Goal: Task Accomplishment & Management: Use online tool/utility

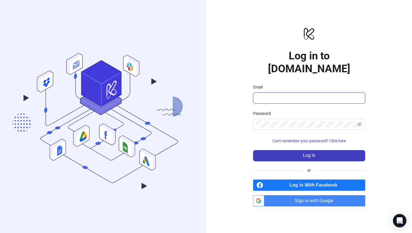
click at [292, 95] on input "Email" at bounding box center [308, 98] width 104 height 7
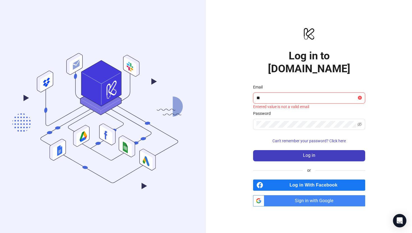
type input "**********"
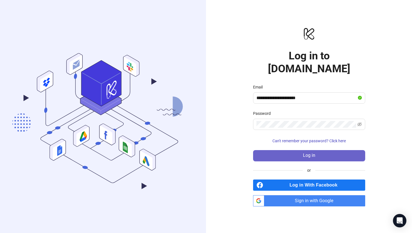
click at [291, 150] on button "Log in" at bounding box center [309, 155] width 112 height 11
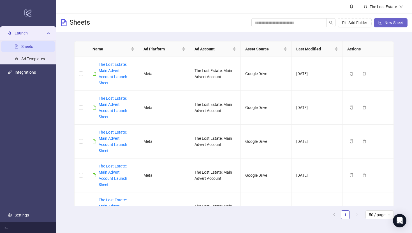
click at [382, 23] on button "New Sheet" at bounding box center [391, 22] width 34 height 9
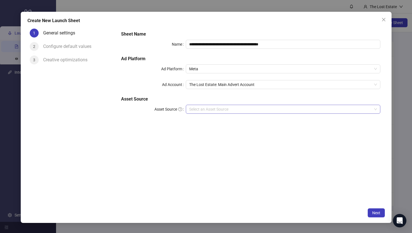
click at [272, 109] on input "Asset Source" at bounding box center [280, 109] width 182 height 8
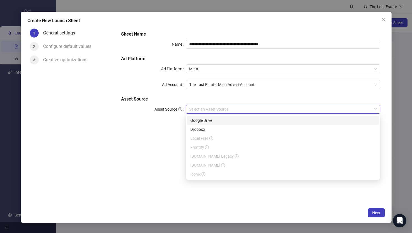
click at [215, 119] on div "Google Drive" at bounding box center [282, 120] width 185 height 6
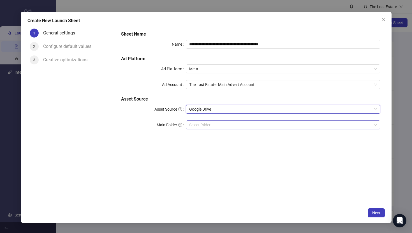
click at [218, 126] on input "Main Folder" at bounding box center [280, 125] width 182 height 8
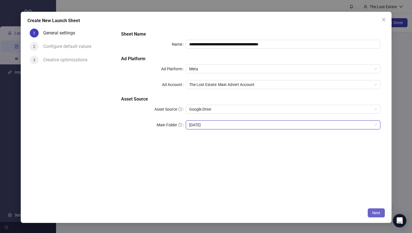
click at [379, 213] on span "Next" at bounding box center [376, 213] width 8 height 4
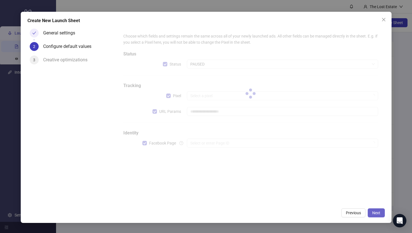
type input "**********"
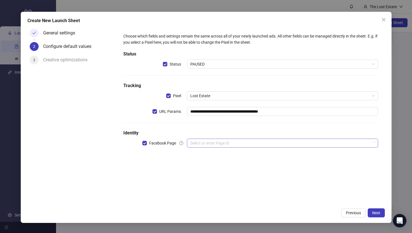
click at [210, 140] on input "search" at bounding box center [279, 143] width 179 height 8
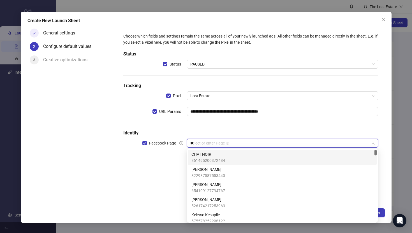
type input "***"
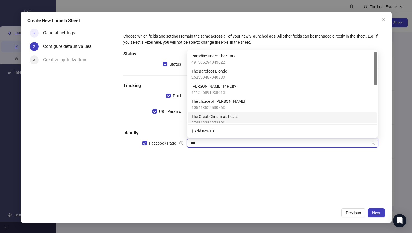
click at [228, 116] on span "The Great Christmas Feast" at bounding box center [214, 116] width 47 height 6
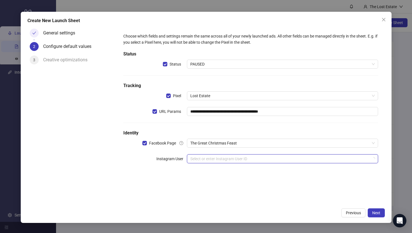
click at [221, 158] on input "search" at bounding box center [279, 159] width 179 height 8
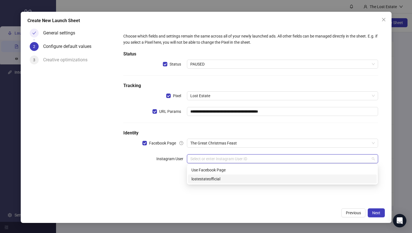
click at [224, 177] on div "lostestateofficial" at bounding box center [282, 179] width 182 height 6
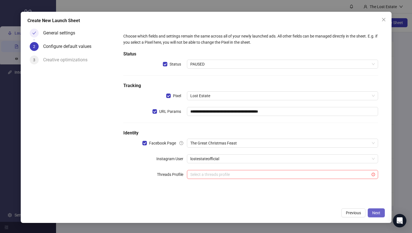
click at [374, 213] on span "Next" at bounding box center [376, 213] width 8 height 4
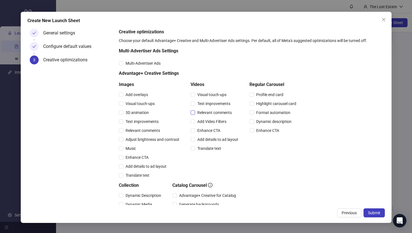
click at [192, 110] on label "Relevant comments" at bounding box center [212, 113] width 43 height 6
click at [372, 214] on span "Submit" at bounding box center [374, 213] width 12 height 4
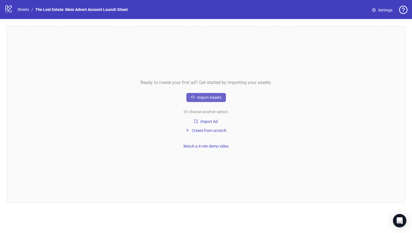
click at [200, 98] on span "Import Assets" at bounding box center [209, 97] width 24 height 4
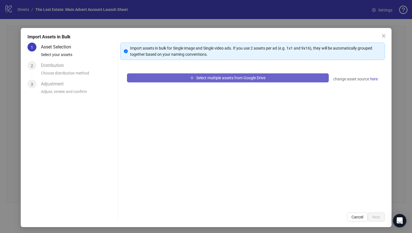
click at [212, 80] on span "Select multiple assets from Google Drive" at bounding box center [230, 78] width 69 height 4
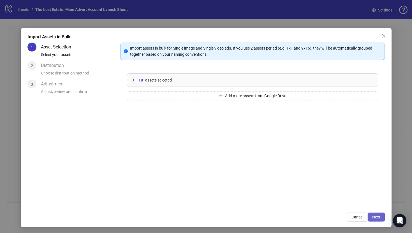
click at [376, 214] on button "Next" at bounding box center [376, 217] width 17 height 9
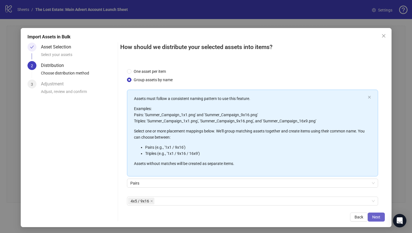
click at [376, 219] on button "Next" at bounding box center [376, 217] width 17 height 9
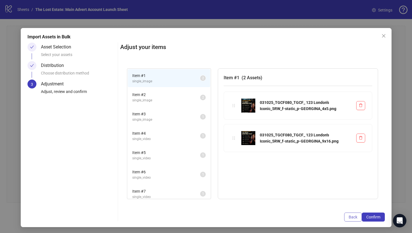
click at [351, 216] on span "Back" at bounding box center [353, 217] width 9 height 4
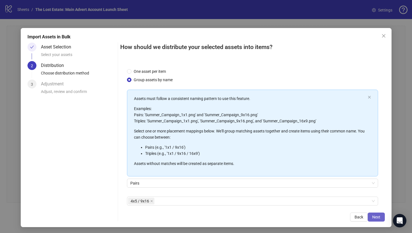
click at [375, 216] on span "Next" at bounding box center [376, 217] width 8 height 4
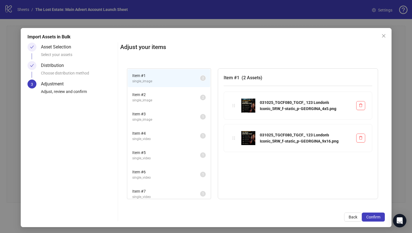
click at [155, 99] on span "single_image" at bounding box center [166, 100] width 68 height 5
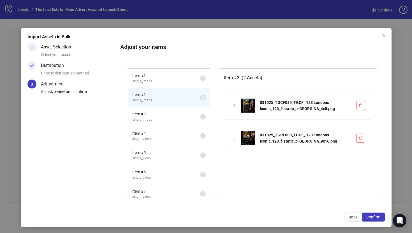
click at [161, 114] on span "Item # 3" at bounding box center [166, 114] width 68 height 6
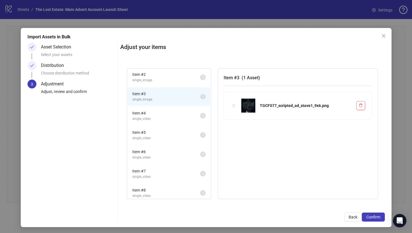
scroll to position [26, 0]
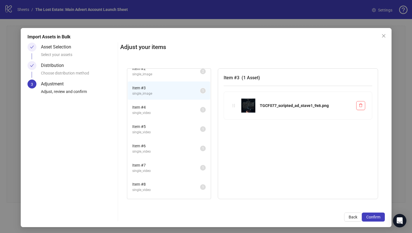
click at [159, 107] on span "Item # 4" at bounding box center [166, 107] width 68 height 6
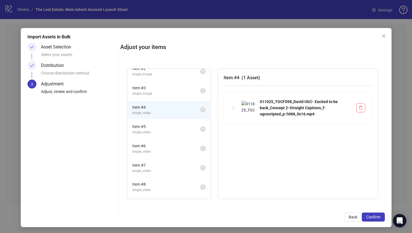
click at [155, 88] on span "Item # 3" at bounding box center [166, 88] width 68 height 6
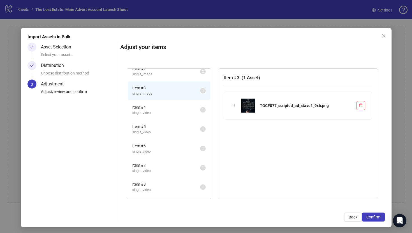
click at [157, 107] on span "Item # 4" at bounding box center [166, 107] width 68 height 6
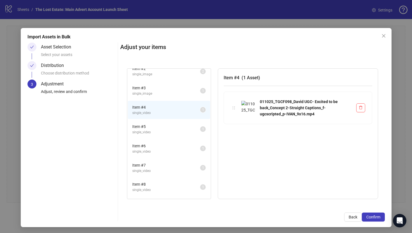
click at [160, 126] on span "Item # 5" at bounding box center [166, 127] width 68 height 6
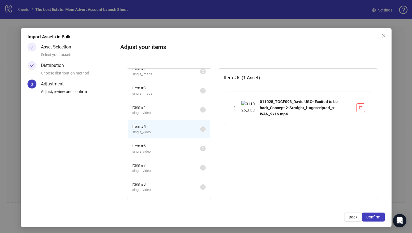
click at [161, 150] on span "single_video" at bounding box center [166, 151] width 68 height 5
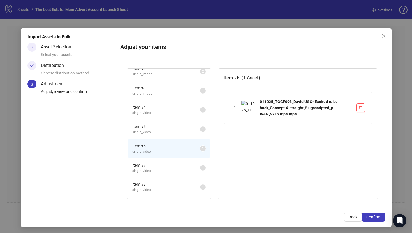
click at [163, 167] on span "Item # 7" at bounding box center [166, 165] width 68 height 6
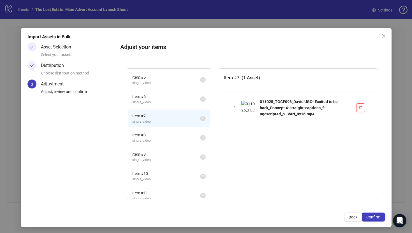
scroll to position [79, 0]
click at [161, 128] on li "Item # 8 single_video 1" at bounding box center [169, 134] width 82 height 18
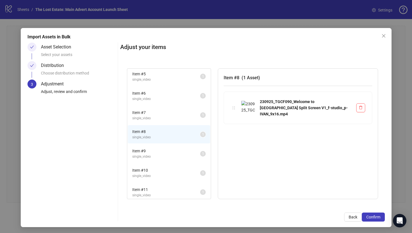
click at [165, 153] on span "Item # 9" at bounding box center [166, 151] width 68 height 6
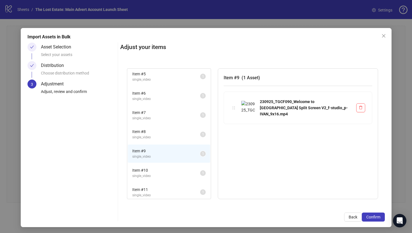
click at [167, 173] on span "Item # 10" at bounding box center [166, 170] width 68 height 6
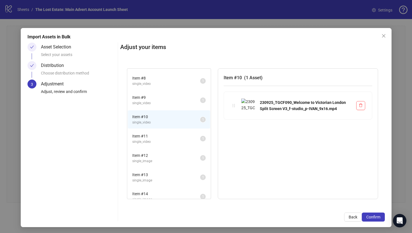
scroll to position [165, 0]
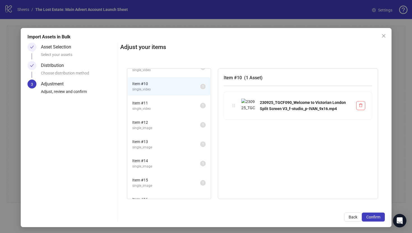
click at [161, 106] on span "Item # 11" at bounding box center [166, 103] width 68 height 6
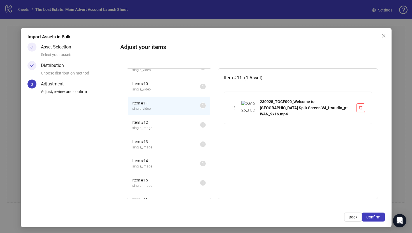
click at [166, 125] on span "Item # 12" at bounding box center [166, 122] width 68 height 6
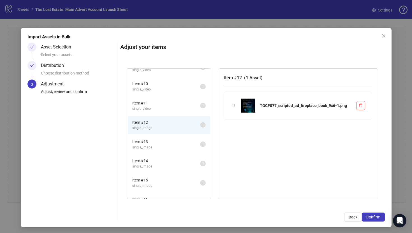
click at [166, 139] on span "Item # 13" at bounding box center [166, 142] width 68 height 6
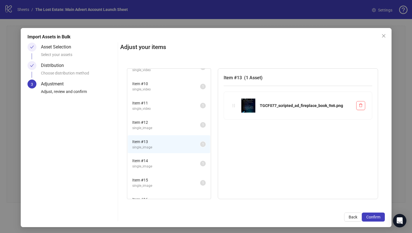
click at [167, 154] on div "Item # 14 single_image 1" at bounding box center [169, 163] width 84 height 19
click at [167, 161] on span "Item # 14" at bounding box center [166, 161] width 68 height 6
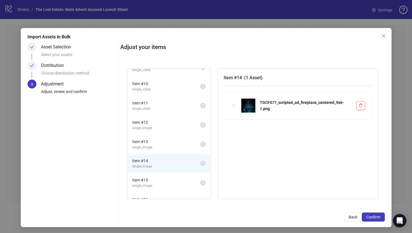
click at [167, 182] on span "Item # 15" at bounding box center [166, 180] width 68 height 6
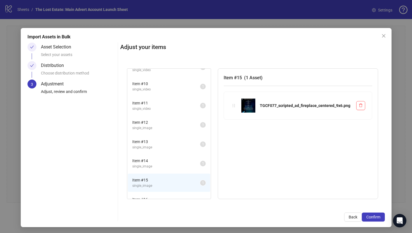
scroll to position [178, 0]
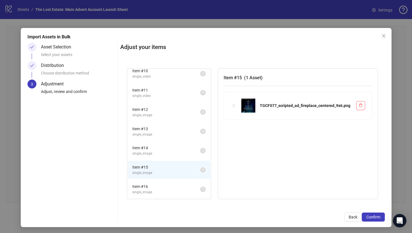
click at [159, 188] on span "Item # 16" at bounding box center [166, 187] width 68 height 6
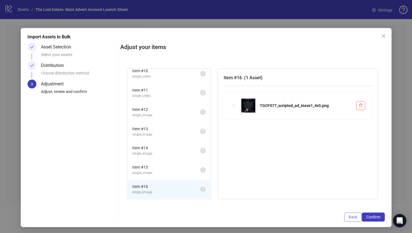
click at [351, 216] on span "Back" at bounding box center [353, 217] width 9 height 4
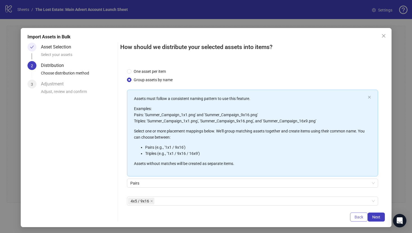
click at [360, 216] on span "Back" at bounding box center [358, 217] width 9 height 4
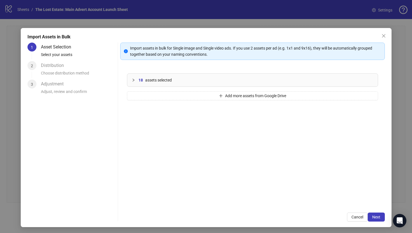
click at [360, 216] on span "Cancel" at bounding box center [357, 217] width 12 height 4
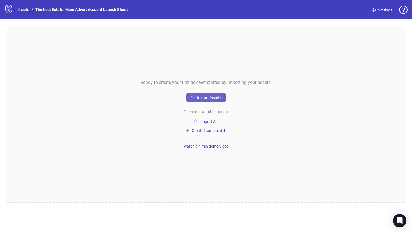
click at [204, 98] on span "Import Assets" at bounding box center [209, 97] width 24 height 4
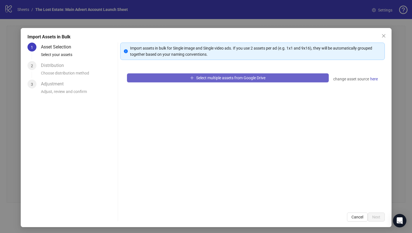
click at [209, 78] on span "Select multiple assets from Google Drive" at bounding box center [230, 78] width 69 height 4
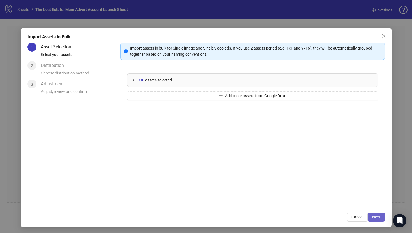
click at [377, 215] on span "Next" at bounding box center [376, 217] width 8 height 4
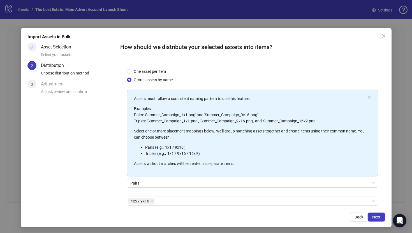
click at [377, 215] on span "Next" at bounding box center [376, 217] width 8 height 4
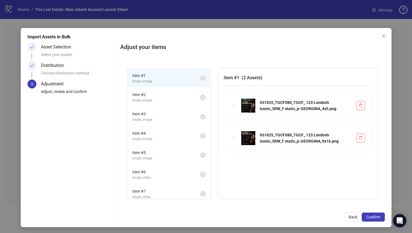
click at [167, 99] on span "single_image" at bounding box center [166, 100] width 68 height 5
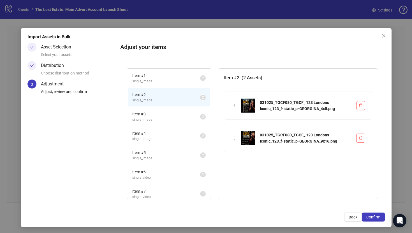
click at [168, 113] on span "Item # 3" at bounding box center [166, 114] width 68 height 6
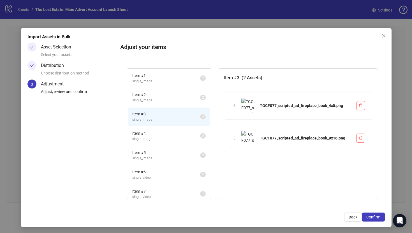
click at [168, 133] on span "Item # 4" at bounding box center [166, 133] width 68 height 6
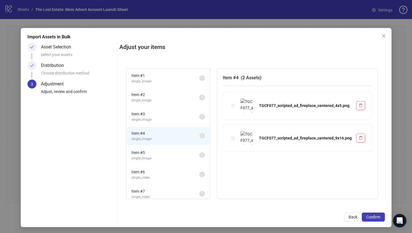
click at [164, 113] on span "Item # 3" at bounding box center [165, 114] width 68 height 6
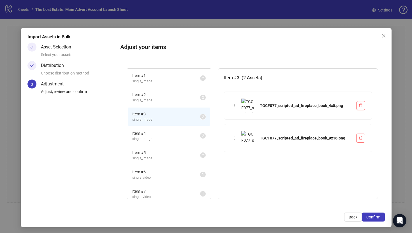
click at [166, 130] on li "Item # 4 single_image 2" at bounding box center [169, 136] width 82 height 18
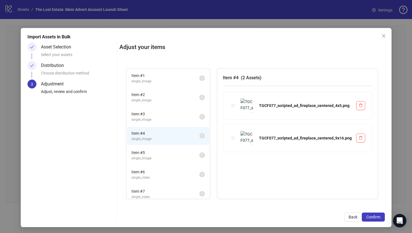
click at [166, 166] on li "Item # 6 single_video 1" at bounding box center [168, 175] width 82 height 18
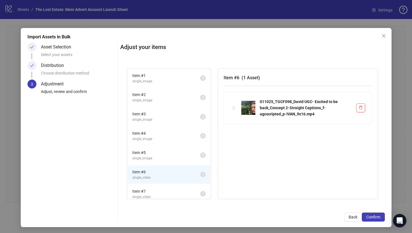
click at [164, 154] on span "Item # 5" at bounding box center [166, 153] width 68 height 6
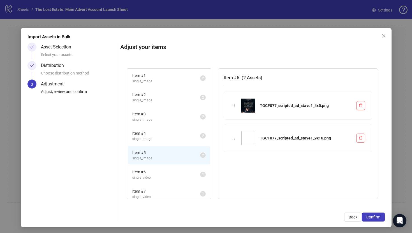
click at [167, 168] on li "Item # 6 single_video 1" at bounding box center [169, 175] width 82 height 18
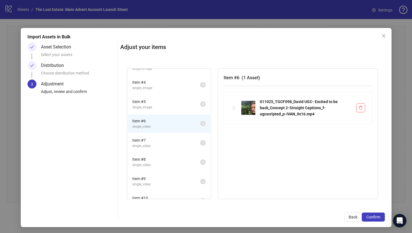
scroll to position [55, 0]
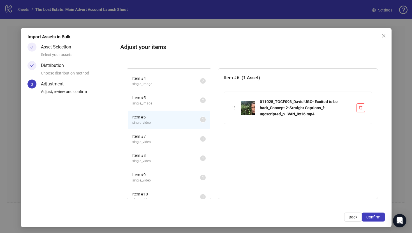
click at [157, 136] on span "Item # 7" at bounding box center [166, 136] width 68 height 6
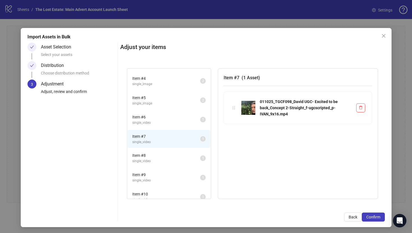
click at [159, 157] on span "Item # 8" at bounding box center [166, 155] width 68 height 6
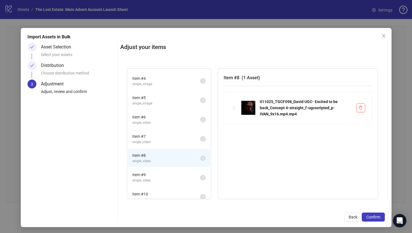
click at [160, 177] on span "Item # 9" at bounding box center [166, 175] width 68 height 6
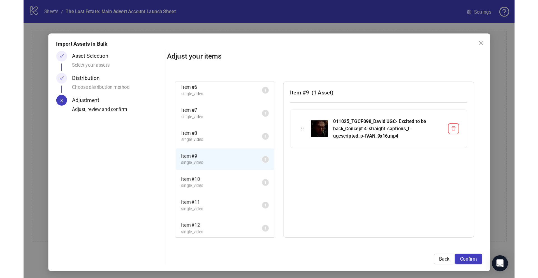
scroll to position [120, 0]
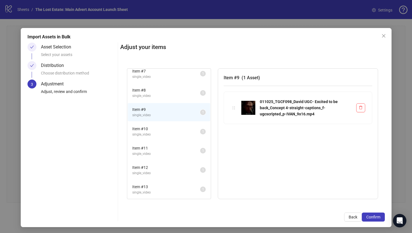
click at [159, 132] on span "single_video" at bounding box center [166, 134] width 68 height 5
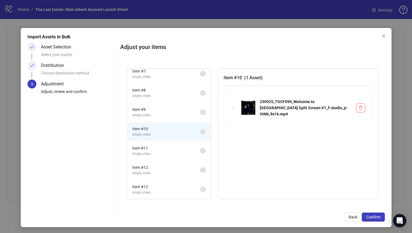
click at [161, 144] on li "Item # 11 single_video 1" at bounding box center [169, 151] width 82 height 18
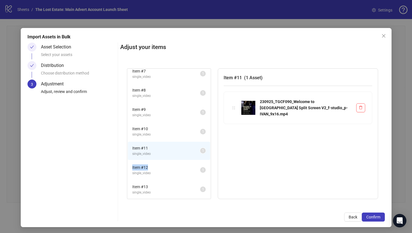
click at [162, 164] on span "Item # 12" at bounding box center [166, 167] width 68 height 6
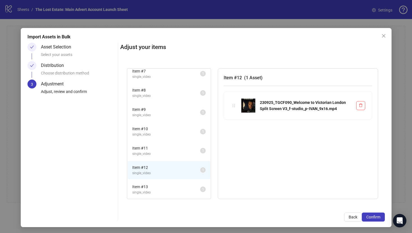
click at [163, 189] on span "Item # 13" at bounding box center [166, 187] width 68 height 6
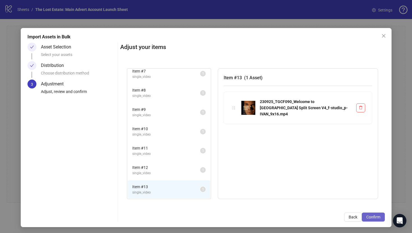
click at [374, 217] on span "Confirm" at bounding box center [373, 217] width 14 height 4
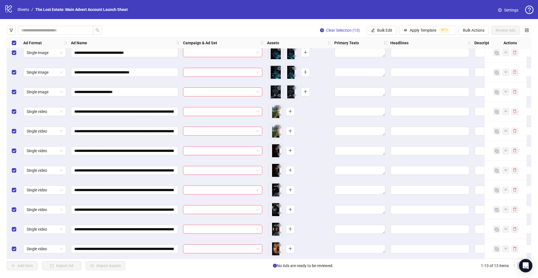
scroll to position [0, 0]
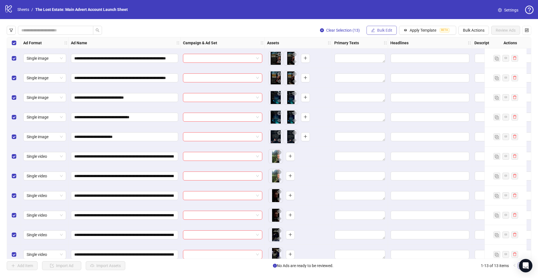
click at [375, 30] on button "Bulk Edit" at bounding box center [382, 30] width 30 height 9
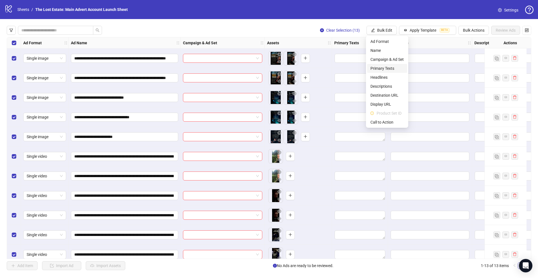
click at [386, 68] on span "Primary Texts" at bounding box center [386, 68] width 33 height 6
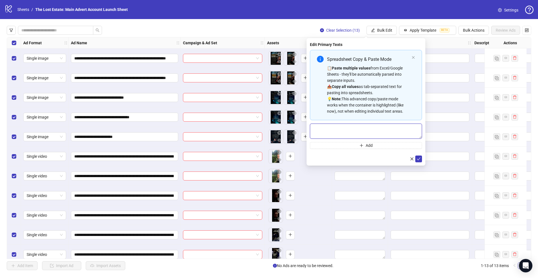
click at [330, 134] on textarea "Multi-text input container - paste or copy values" at bounding box center [366, 131] width 112 height 15
paste textarea "**********"
type textarea "**********"
click at [349, 148] on button "Add" at bounding box center [366, 145] width 112 height 7
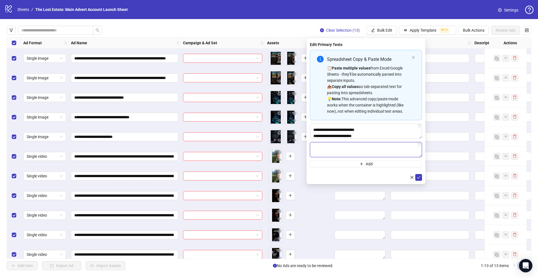
paste textarea "**********"
type textarea "**********"
click at [347, 163] on button "Add" at bounding box center [366, 164] width 112 height 7
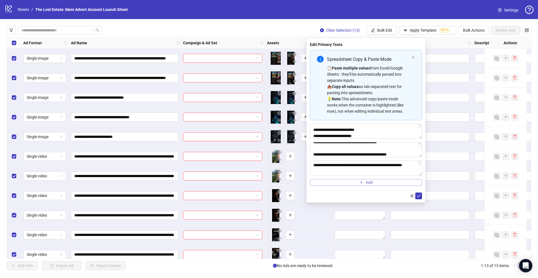
scroll to position [66, 0]
click at [374, 167] on textarea "**********" at bounding box center [366, 168] width 112 height 15
click at [314, 166] on textarea "**********" at bounding box center [366, 168] width 112 height 15
drag, startPoint x: 367, startPoint y: 166, endPoint x: 371, endPoint y: 170, distance: 6.0
click at [371, 170] on textarea "**********" at bounding box center [366, 168] width 112 height 15
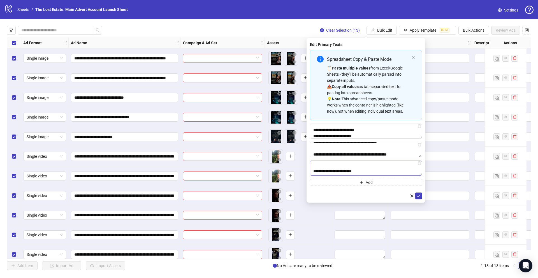
scroll to position [62, 0]
type textarea "**********"
click at [328, 182] on button "Add" at bounding box center [366, 182] width 112 height 7
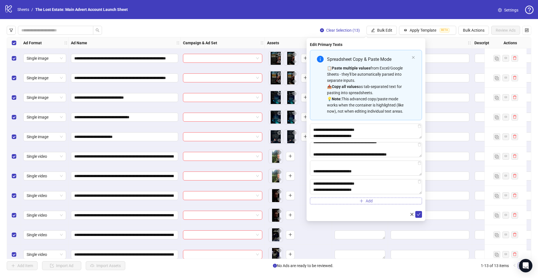
scroll to position [23, 0]
type textarea "**********"
click at [329, 171] on textarea "**********" at bounding box center [366, 168] width 112 height 15
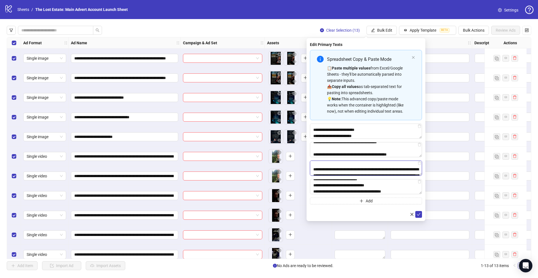
scroll to position [0, 0]
click at [412, 215] on icon "check" at bounding box center [419, 214] width 4 height 3
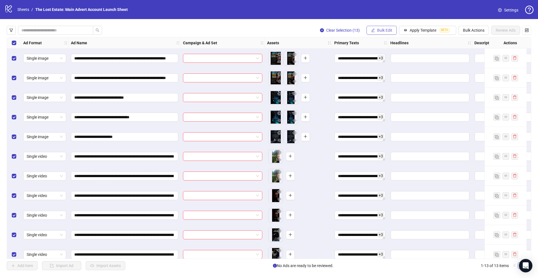
click at [385, 29] on span "Bulk Edit" at bounding box center [384, 30] width 15 height 4
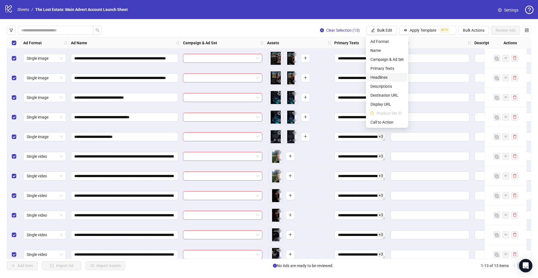
click at [387, 79] on span "Headlines" at bounding box center [386, 77] width 33 height 6
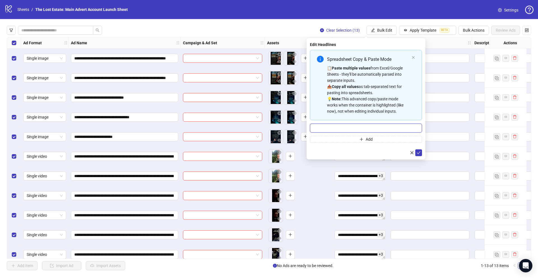
click at [321, 127] on input "Multi-input container - paste or copy values" at bounding box center [366, 128] width 112 height 9
paste input "**********"
type input "**********"
click at [318, 139] on button "Add" at bounding box center [366, 139] width 112 height 7
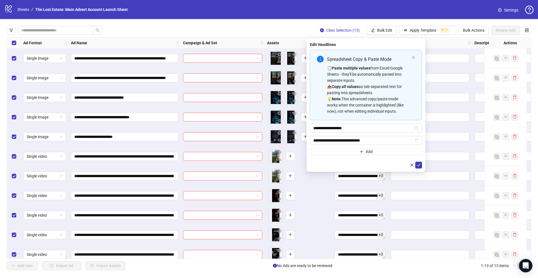
type input "**********"
click at [324, 151] on button "Add" at bounding box center [366, 151] width 112 height 7
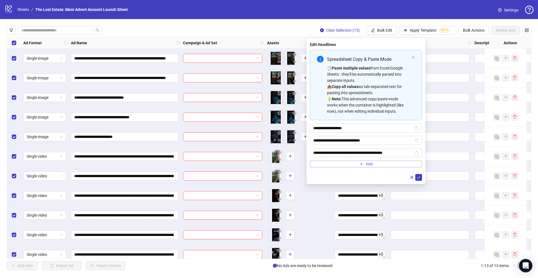
scroll to position [0, 1]
type input "**********"
click at [347, 164] on button "Add" at bounding box center [366, 164] width 112 height 7
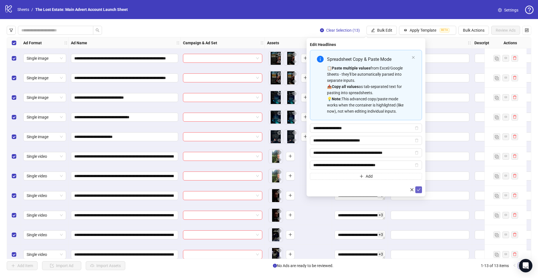
type input "**********"
click at [412, 191] on icon "check" at bounding box center [419, 190] width 4 height 4
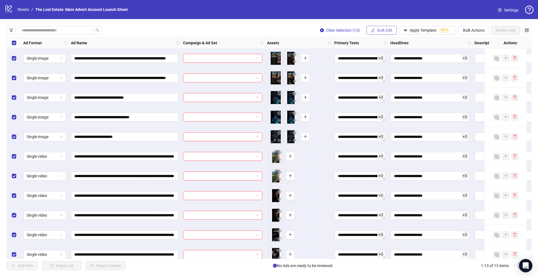
click at [377, 27] on button "Bulk Edit" at bounding box center [382, 30] width 30 height 9
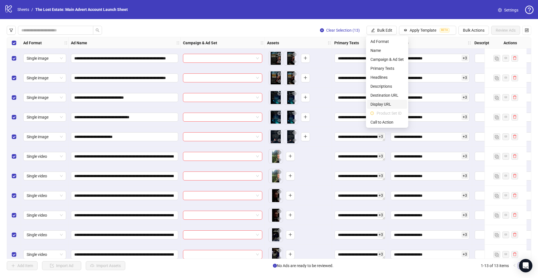
click at [389, 103] on span "Display URL" at bounding box center [386, 104] width 33 height 6
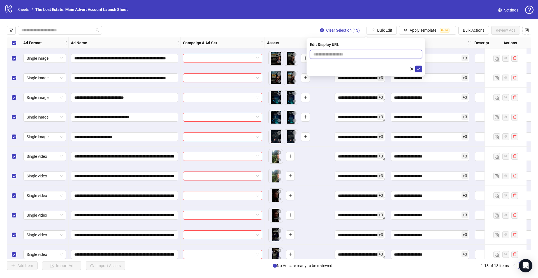
click at [357, 52] on input "text" at bounding box center [366, 54] width 112 height 9
paste input "**********"
type input "**********"
click at [412, 68] on icon "check" at bounding box center [419, 69] width 4 height 4
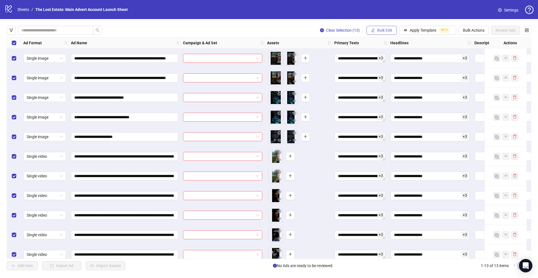
click at [379, 29] on span "Bulk Edit" at bounding box center [384, 30] width 15 height 4
click at [374, 28] on button "Bulk Edit" at bounding box center [382, 30] width 30 height 9
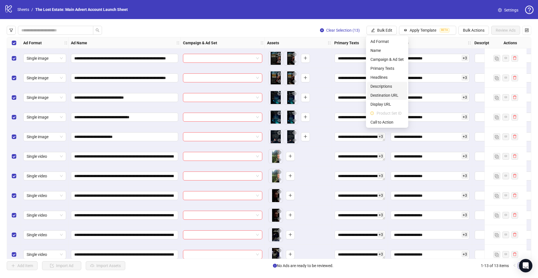
click at [385, 95] on span "Destination URL" at bounding box center [386, 95] width 33 height 6
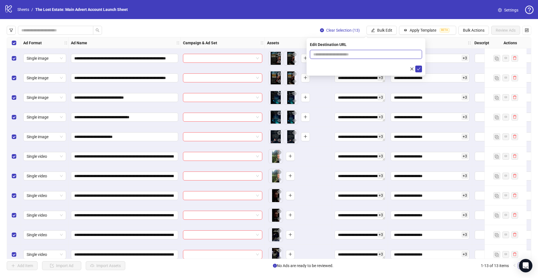
click at [346, 57] on input "text" at bounding box center [363, 54] width 101 height 6
paste input "**********"
type input "**********"
click at [412, 69] on icon "check" at bounding box center [419, 69] width 4 height 4
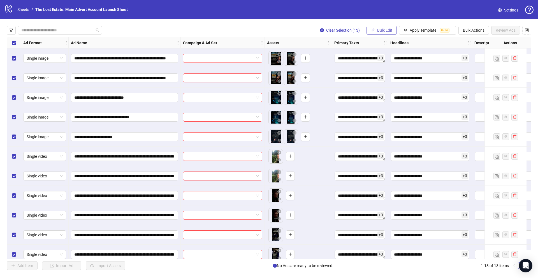
click at [375, 31] on button "Bulk Edit" at bounding box center [382, 30] width 30 height 9
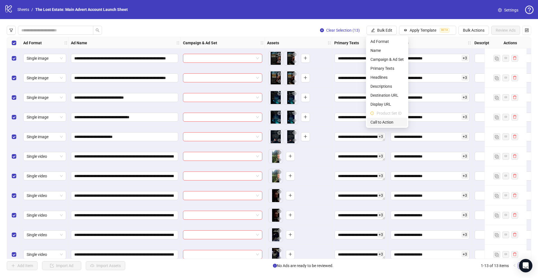
click at [382, 123] on span "Call to Action" at bounding box center [386, 122] width 33 height 6
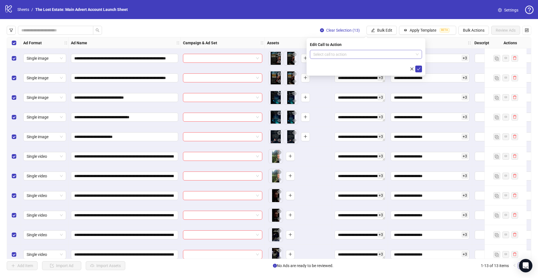
click at [371, 53] on input "search" at bounding box center [363, 54] width 100 height 8
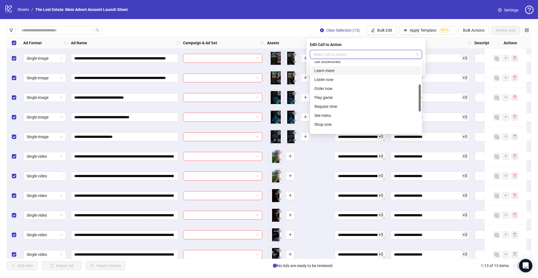
scroll to position [52, 0]
click at [326, 92] on div "Learn more" at bounding box center [365, 94] width 103 height 6
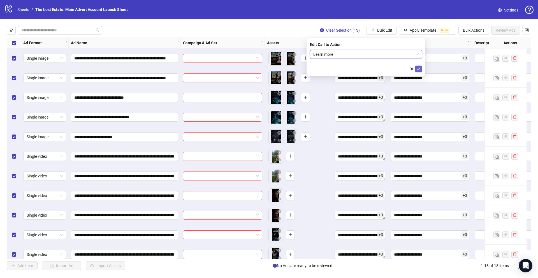
click at [412, 68] on button "submit" at bounding box center [418, 69] width 7 height 7
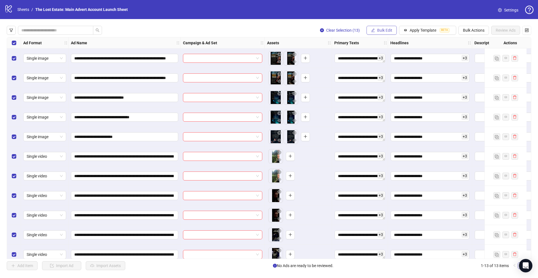
click at [372, 31] on icon "edit" at bounding box center [373, 30] width 4 height 4
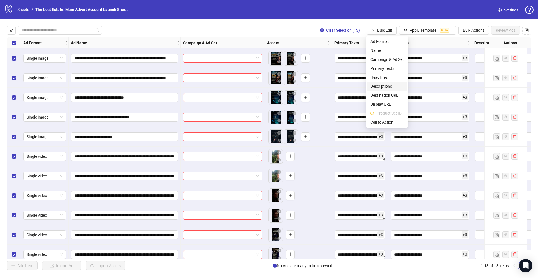
click at [384, 87] on span "Descriptions" at bounding box center [386, 86] width 33 height 6
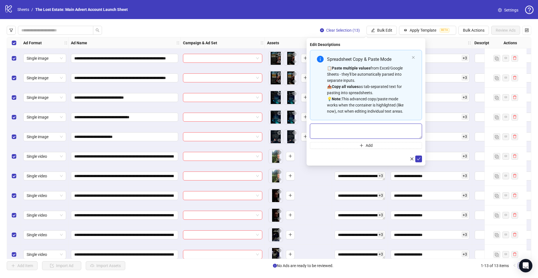
click at [370, 129] on textarea "Multi-text input container - paste or copy values" at bounding box center [366, 131] width 112 height 15
paste textarea "**********"
type textarea "**********"
click at [412, 157] on button "submit" at bounding box center [418, 159] width 7 height 7
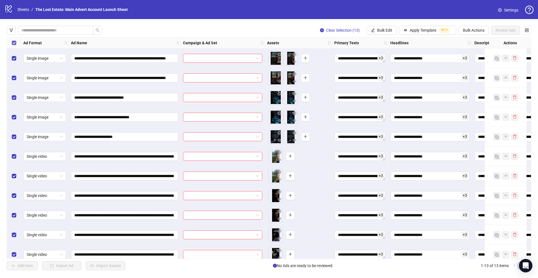
click at [14, 40] on label "Select all rows" at bounding box center [14, 43] width 4 height 6
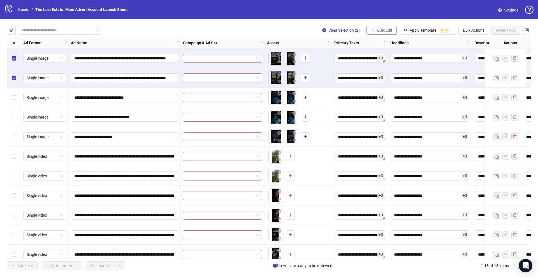
click at [383, 31] on span "Bulk Edit" at bounding box center [384, 30] width 15 height 4
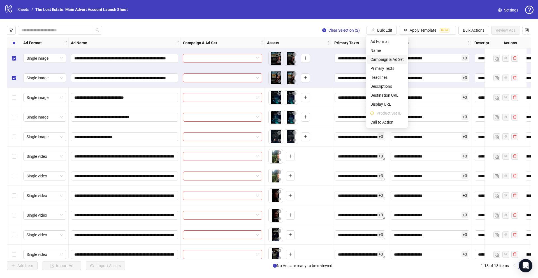
click at [382, 57] on span "Campaign & Ad Set" at bounding box center [386, 59] width 33 height 6
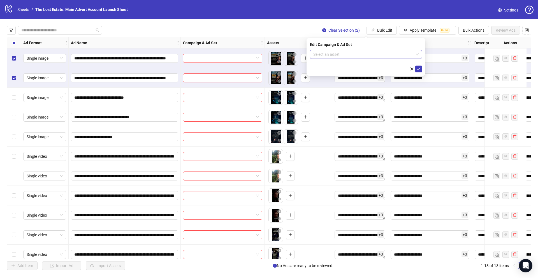
click at [378, 54] on input "search" at bounding box center [363, 54] width 100 height 8
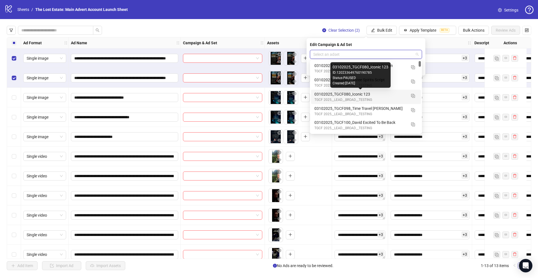
click at [364, 97] on div "TGCF 2025__LEAD__BROAD__TESTING" at bounding box center [360, 99] width 92 height 5
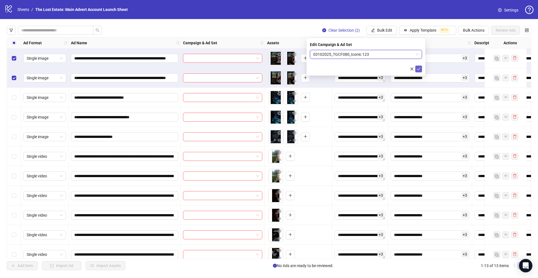
click at [412, 70] on icon "check" at bounding box center [419, 69] width 4 height 4
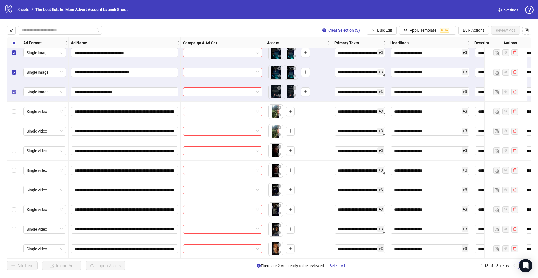
scroll to position [0, 0]
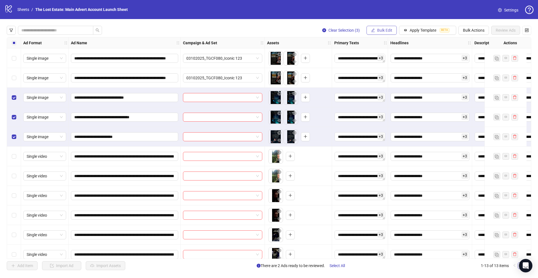
click at [383, 30] on span "Bulk Edit" at bounding box center [384, 30] width 15 height 4
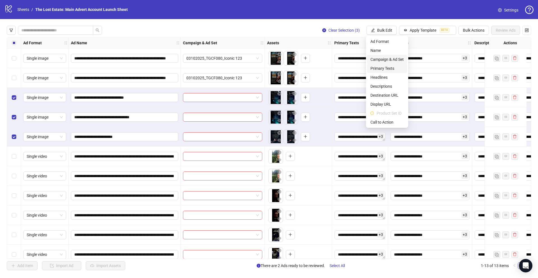
click at [380, 59] on span "Campaign & Ad Set" at bounding box center [386, 59] width 33 height 6
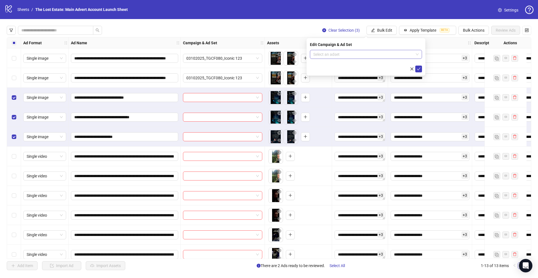
click at [384, 57] on input "search" at bounding box center [363, 54] width 100 height 8
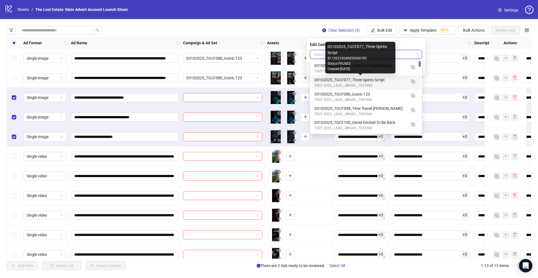
click at [377, 80] on div "03102025_TGCF077_Three Spirits Script" at bounding box center [360, 80] width 92 height 6
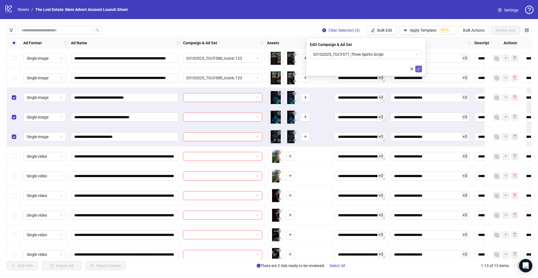
click at [412, 69] on icon "check" at bounding box center [419, 69] width 4 height 4
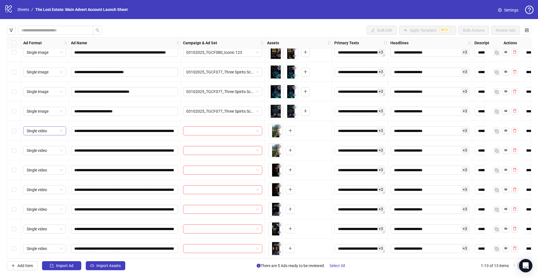
scroll to position [33, 0]
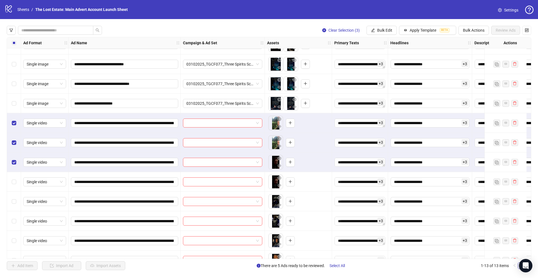
click at [17, 182] on div "Select row 9" at bounding box center [14, 182] width 14 height 20
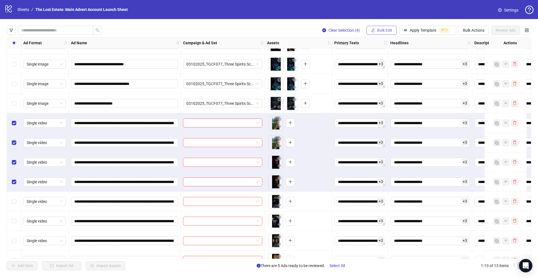
click at [377, 31] on span "Bulk Edit" at bounding box center [384, 30] width 15 height 4
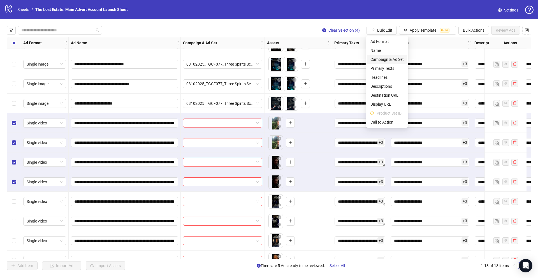
click at [383, 57] on span "Campaign & Ad Set" at bounding box center [386, 59] width 33 height 6
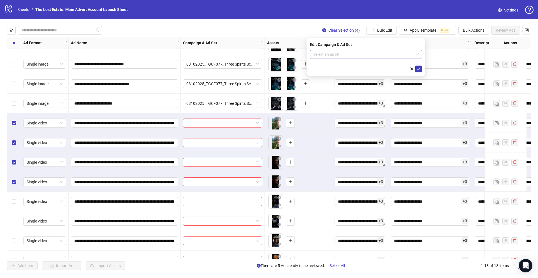
click at [381, 53] on input "search" at bounding box center [363, 54] width 100 height 8
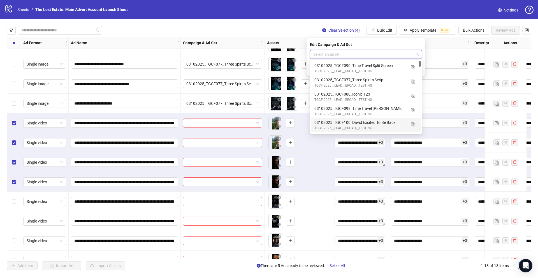
click at [368, 127] on div "TGCF 2025__LEAD__BROAD__TESTING" at bounding box center [360, 128] width 92 height 5
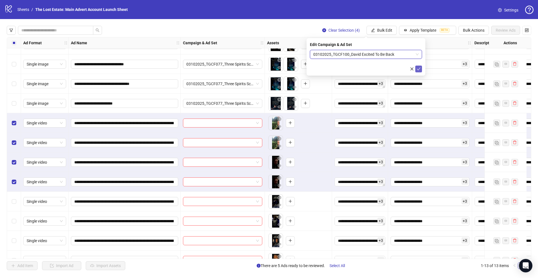
click at [412, 69] on icon "check" at bounding box center [419, 69] width 4 height 4
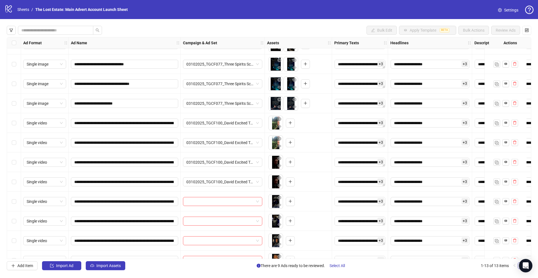
scroll to position [47, 0]
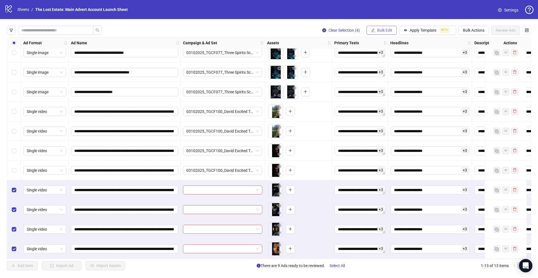
click at [388, 28] on span "Bulk Edit" at bounding box center [384, 30] width 15 height 4
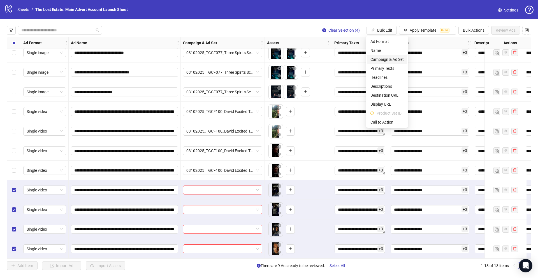
click at [381, 59] on span "Campaign & Ad Set" at bounding box center [386, 59] width 33 height 6
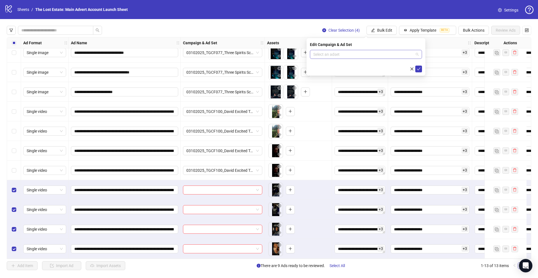
click at [372, 54] on input "search" at bounding box center [363, 54] width 100 height 8
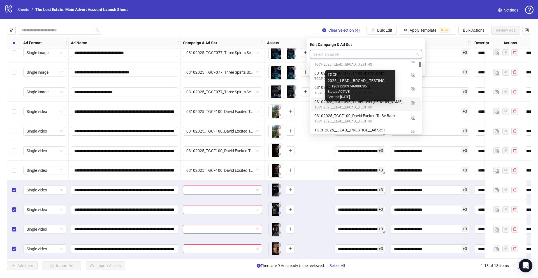
scroll to position [0, 0]
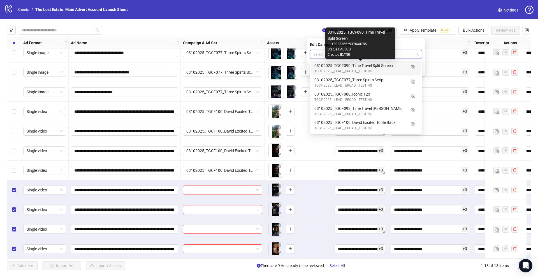
click at [384, 66] on div "03102025_TGCF090_Time Travel Split Screen" at bounding box center [360, 65] width 92 height 6
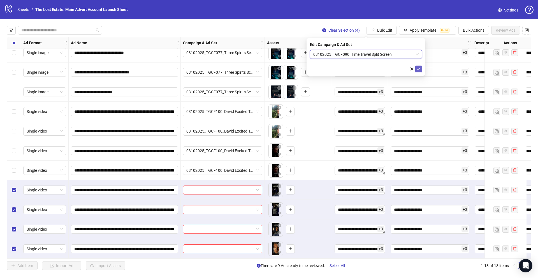
click at [412, 70] on icon "check" at bounding box center [419, 69] width 4 height 4
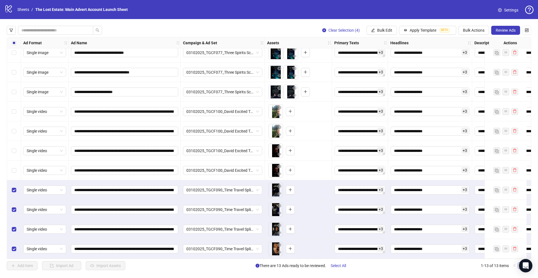
click at [161, 23] on div "**********" at bounding box center [269, 148] width 538 height 258
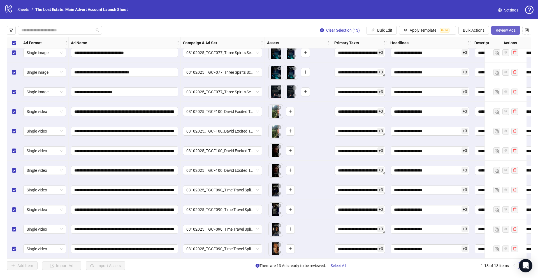
click at [412, 31] on span "Review Ads" at bounding box center [506, 30] width 20 height 4
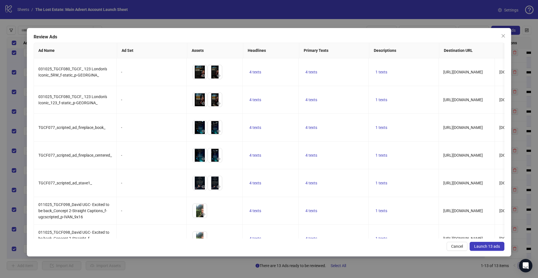
click at [412, 233] on span "Launch 13 ads" at bounding box center [487, 246] width 26 height 4
